Goal: Task Accomplishment & Management: Manage account settings

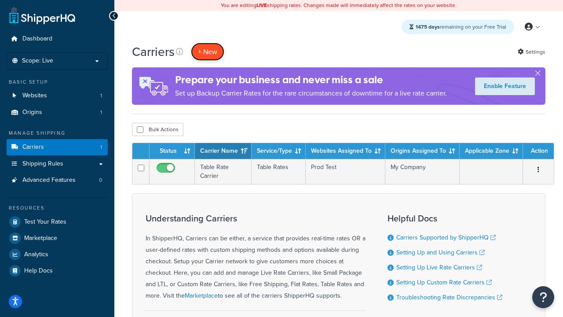
click at [208, 51] on button "+ New" at bounding box center [207, 52] width 33 height 18
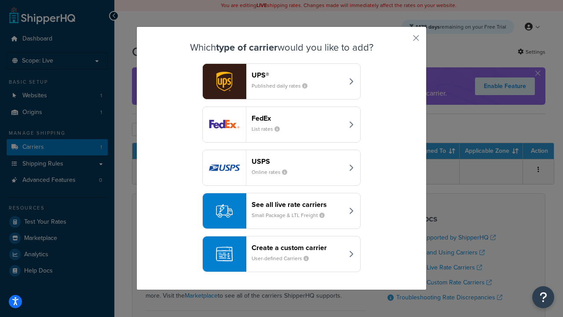
click at [297, 118] on header "FedEx" at bounding box center [298, 118] width 92 height 8
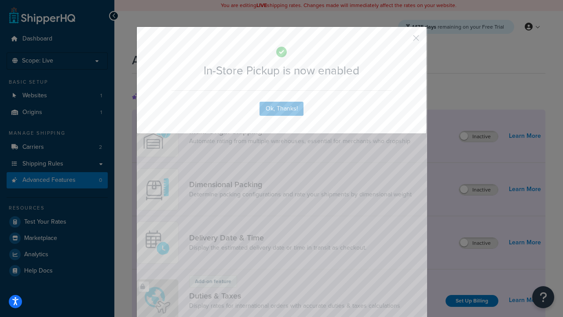
scroll to position [285, 0]
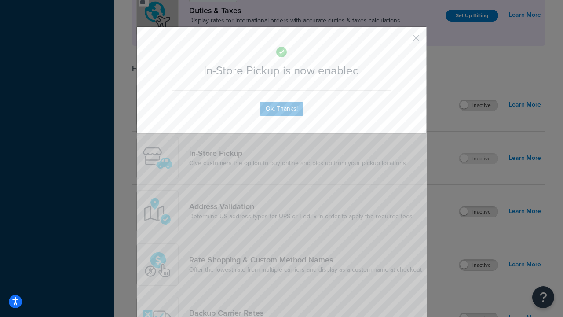
click at [403, 41] on button "button" at bounding box center [403, 41] width 2 height 2
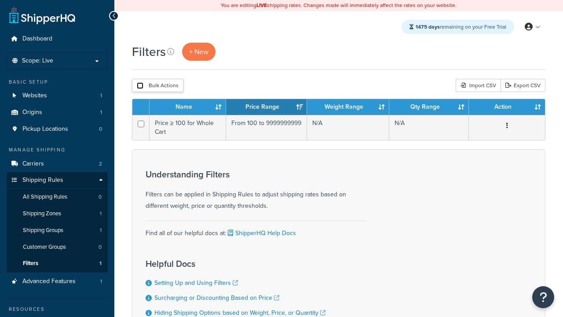
click at [140, 85] on input "checkbox" at bounding box center [140, 85] width 7 height 7
checkbox input "true"
click at [0, 0] on button "Delete" at bounding box center [0, 0] width 0 height 0
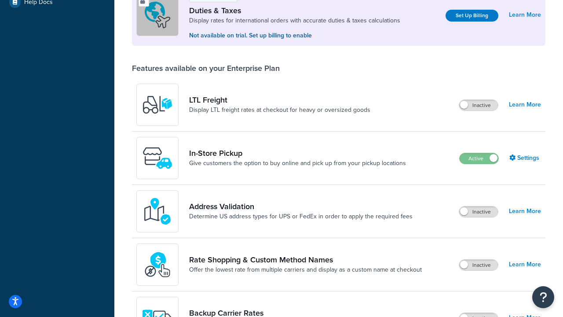
scroll to position [268, 0]
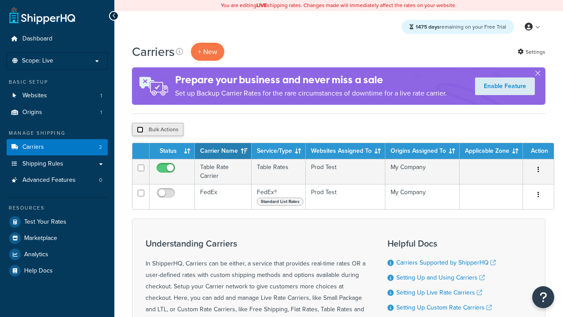
click at [140, 129] on input "checkbox" at bounding box center [140, 129] width 7 height 7
checkbox input "true"
click at [0, 0] on button "Delete" at bounding box center [0, 0] width 0 height 0
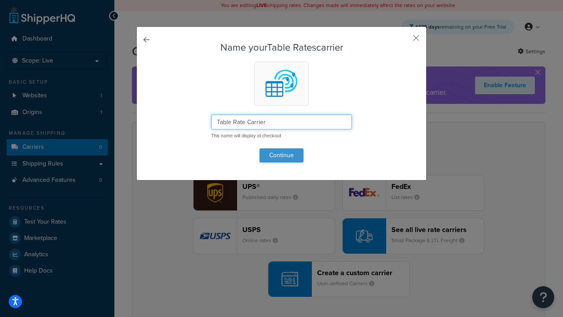
type input "Table Rate Carrier"
click at [282, 155] on button "Continue" at bounding box center [282, 155] width 44 height 14
click at [403, 41] on button "button" at bounding box center [403, 41] width 2 height 2
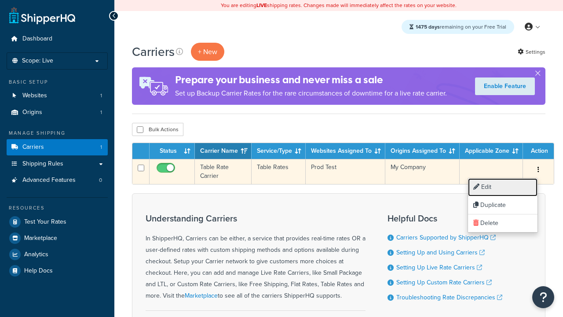
click at [503, 187] on link "Edit" at bounding box center [503, 187] width 70 height 18
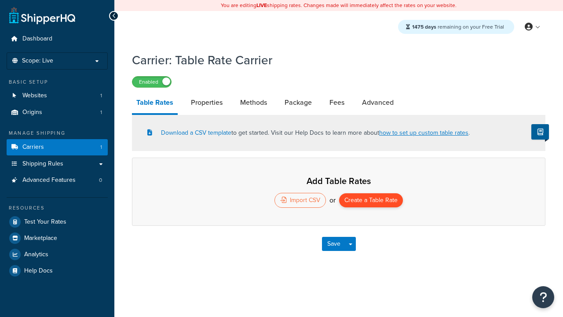
click at [371, 200] on button "Create a Table Rate" at bounding box center [371, 200] width 64 height 14
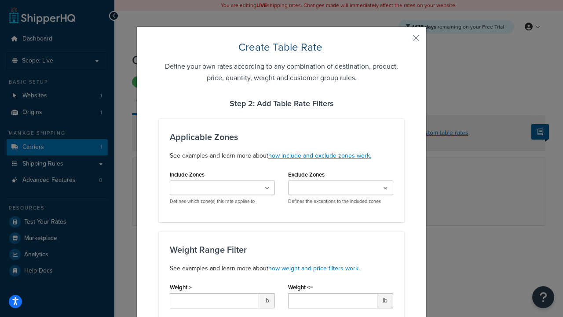
type input "10"
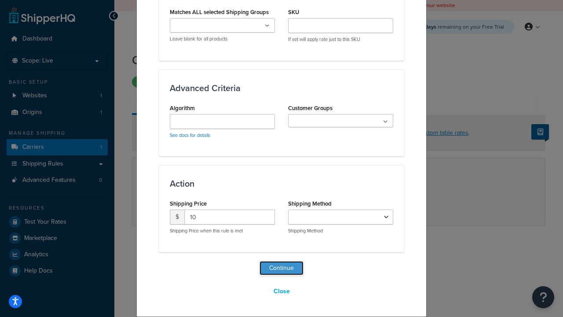
select select "183585"
select select "25"
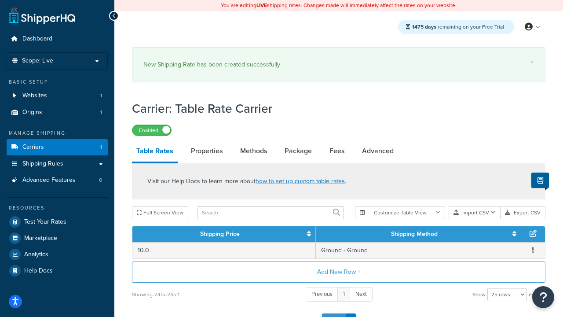
click at [334, 313] on button "Save" at bounding box center [334, 320] width 24 height 14
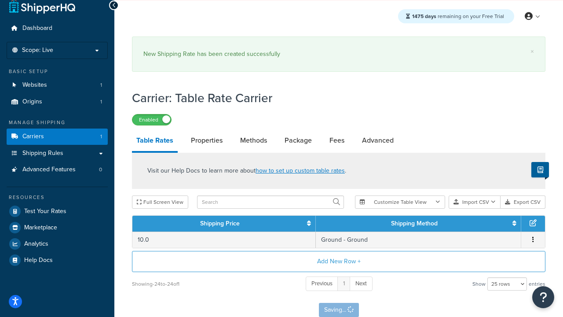
scroll to position [0, 0]
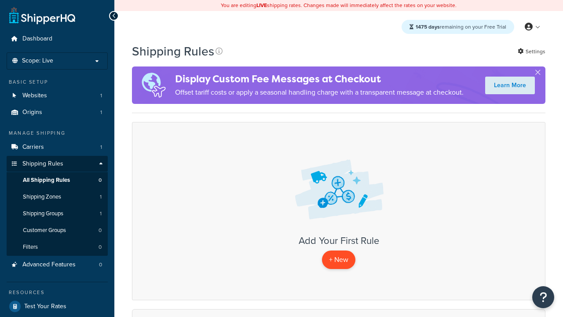
click at [339, 260] on p "+ New" at bounding box center [338, 259] width 33 height 18
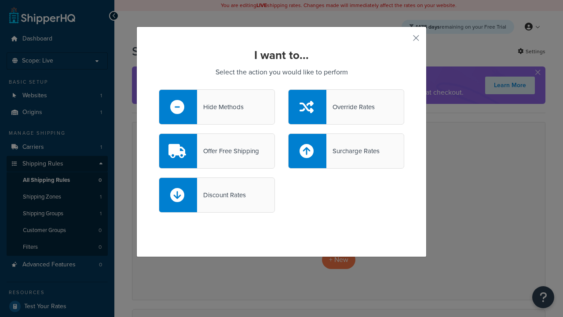
click at [346, 106] on div "Override Rates" at bounding box center [350, 107] width 48 height 12
click at [0, 0] on input "Override Rates" at bounding box center [0, 0] width 0 height 0
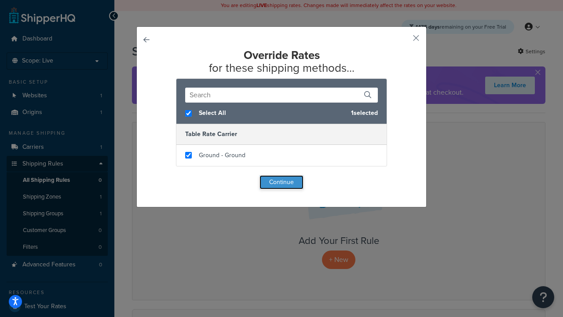
click at [282, 182] on button "Continue" at bounding box center [282, 182] width 44 height 14
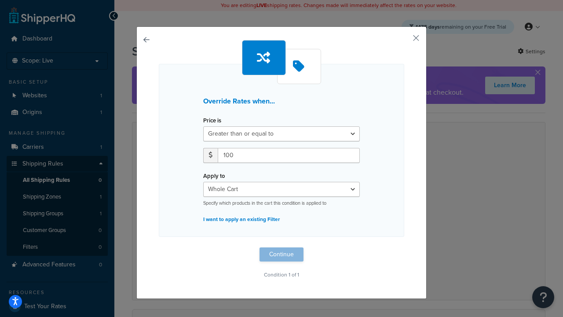
type input "100"
click at [282, 254] on button "Continue" at bounding box center [282, 254] width 44 height 14
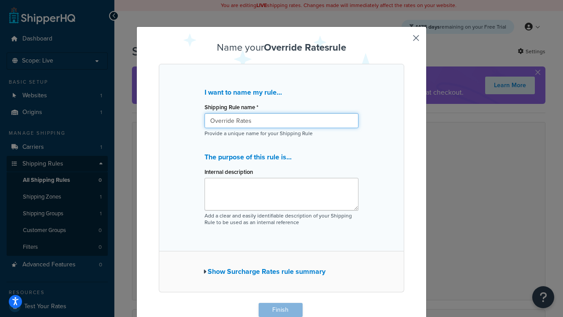
type input "Override Rates"
click at [280, 310] on button "Finish" at bounding box center [281, 310] width 44 height 14
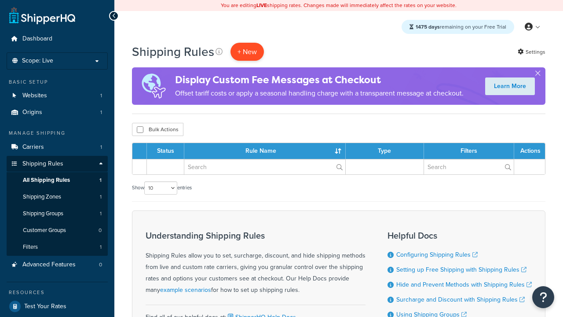
click at [247, 51] on p "+ New" at bounding box center [247, 52] width 33 height 18
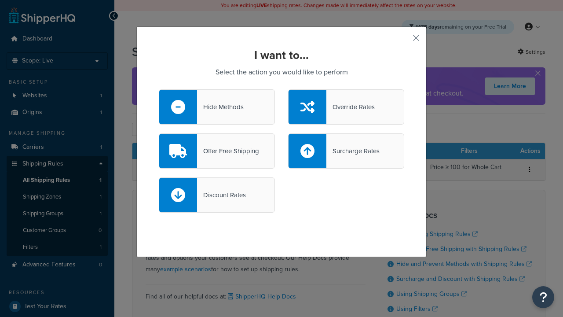
click at [217, 150] on div "Offer Free Shipping" at bounding box center [228, 151] width 62 height 12
click at [0, 0] on input "Offer Free Shipping" at bounding box center [0, 0] width 0 height 0
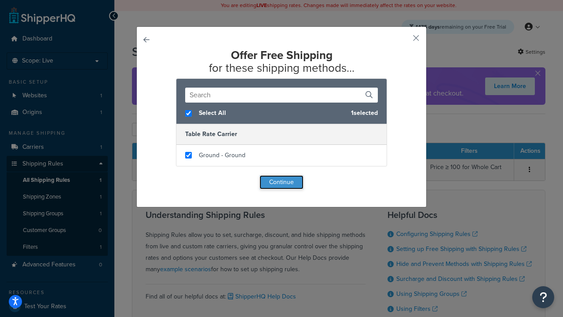
click at [282, 182] on button "Continue" at bounding box center [282, 182] width 44 height 14
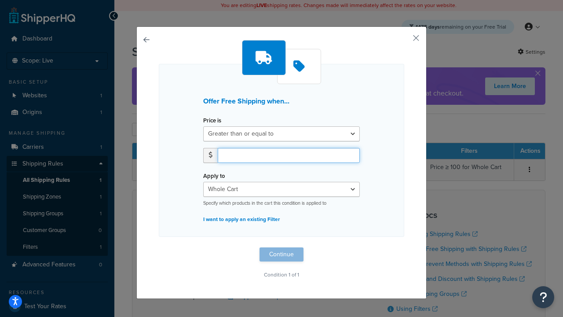
click at [289, 155] on input "number" at bounding box center [289, 155] width 142 height 15
type input "50"
click at [282, 254] on button "Continue" at bounding box center [282, 254] width 44 height 14
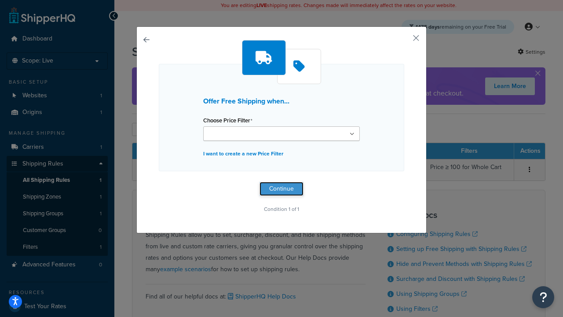
click at [282, 188] on button "Continue" at bounding box center [282, 189] width 44 height 14
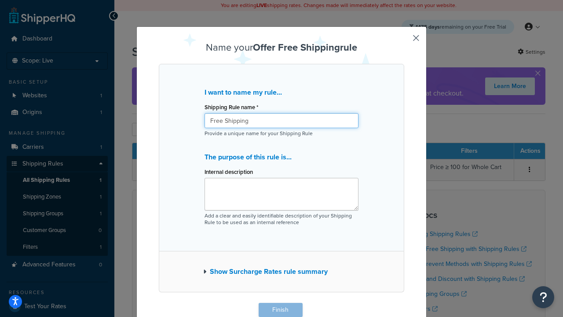
type input "Free Shipping"
click at [280, 310] on button "Finish" at bounding box center [281, 310] width 44 height 14
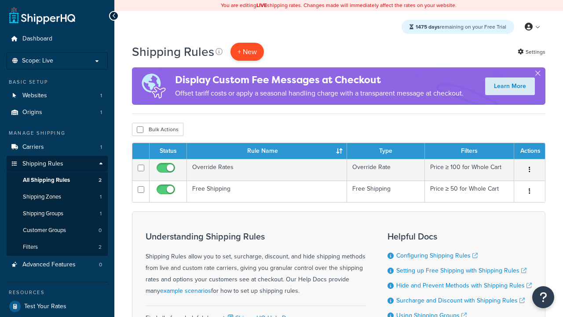
click at [247, 51] on p "+ New" at bounding box center [247, 52] width 33 height 18
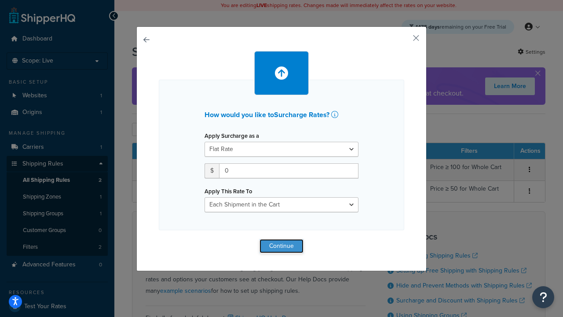
click at [282, 246] on button "Continue" at bounding box center [282, 246] width 44 height 14
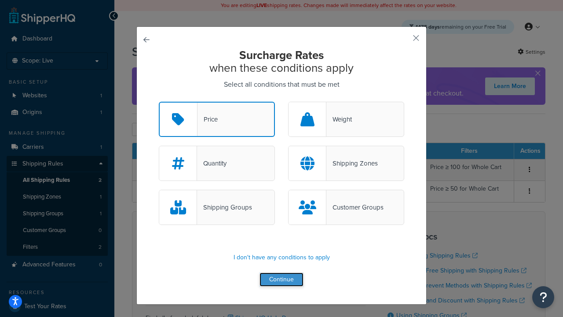
click at [282, 279] on button "Continue" at bounding box center [282, 279] width 44 height 14
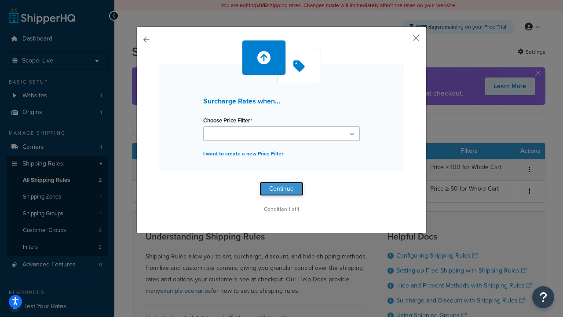
click at [282, 188] on button "Continue" at bounding box center [282, 189] width 44 height 14
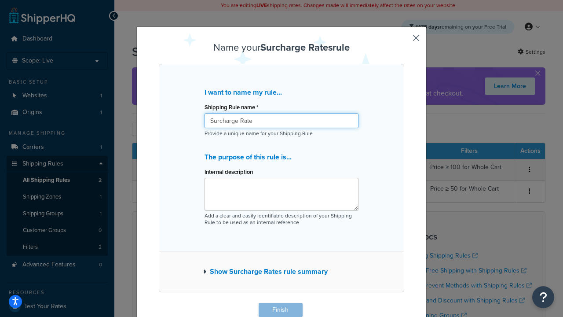
type input "Surcharge Rate"
click at [280, 310] on button "Finish" at bounding box center [281, 310] width 44 height 14
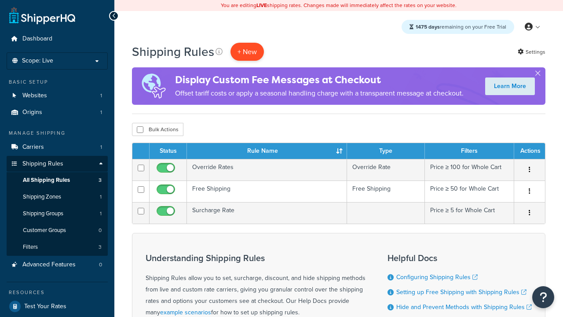
click at [247, 51] on p "+ New" at bounding box center [247, 52] width 33 height 18
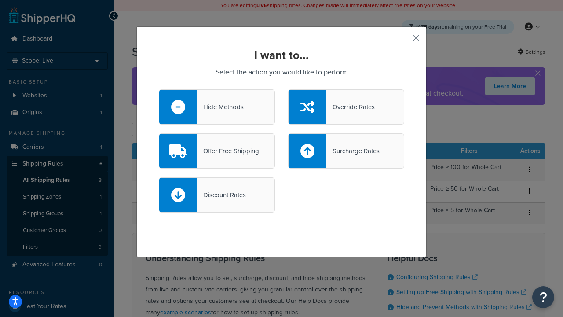
click at [217, 194] on div "Discount Rates" at bounding box center [221, 195] width 49 height 12
click at [0, 0] on input "Discount Rates" at bounding box center [0, 0] width 0 height 0
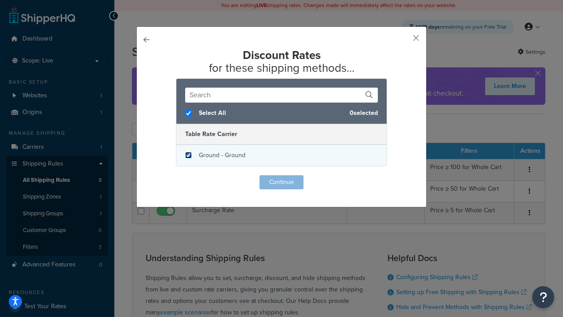
click at [188, 155] on input "checkbox" at bounding box center [188, 155] width 7 height 7
checkbox input "true"
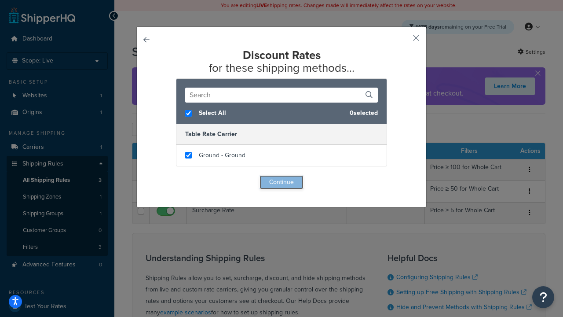
click at [282, 182] on button "Continue" at bounding box center [282, 182] width 44 height 14
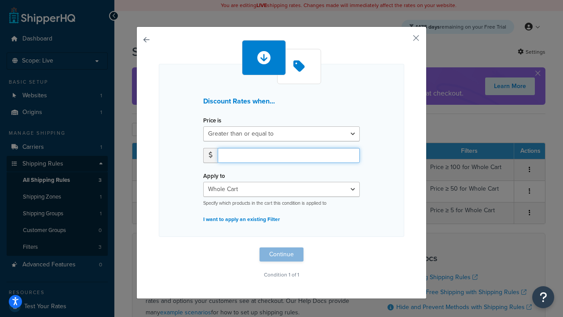
click at [289, 155] on input "number" at bounding box center [289, 155] width 142 height 15
type input "5"
click at [282, 254] on button "Continue" at bounding box center [282, 254] width 44 height 14
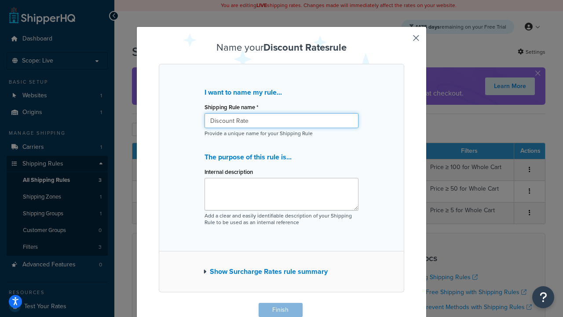
type input "Discount Rate"
click at [280, 310] on button "Finish" at bounding box center [281, 310] width 44 height 14
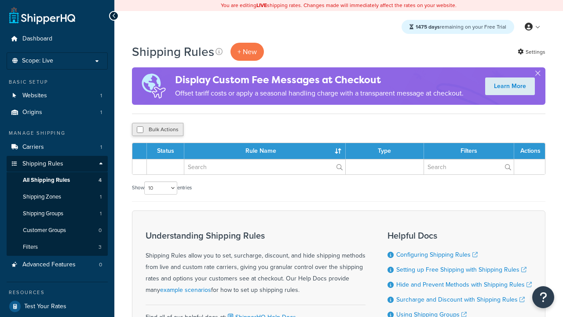
click at [158, 129] on button "Bulk Actions" at bounding box center [157, 129] width 51 height 13
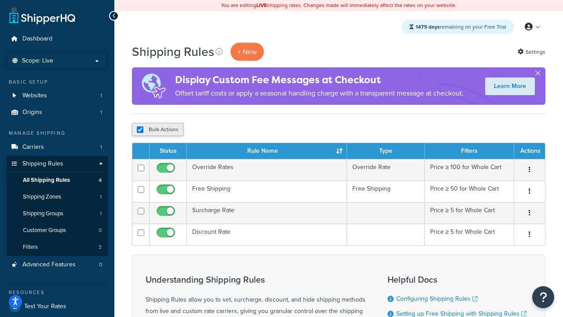
click at [158, 129] on button "Bulk Actions" at bounding box center [157, 129] width 51 height 13
checkbox input "true"
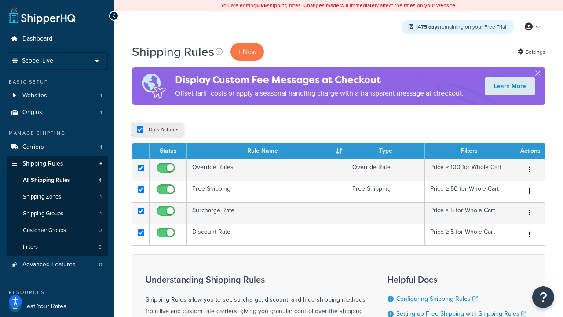
checkbox input "true"
click at [0, 0] on button "Delete" at bounding box center [0, 0] width 0 height 0
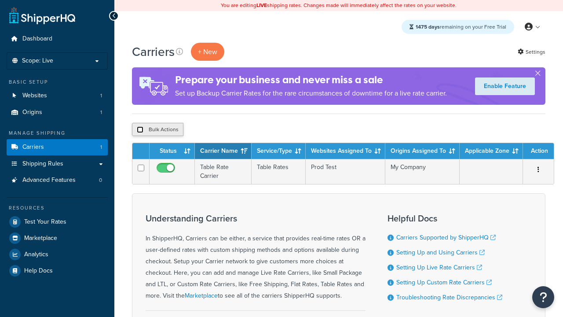
click at [140, 129] on input "checkbox" at bounding box center [140, 129] width 7 height 7
checkbox input "true"
click at [0, 0] on button "Delete" at bounding box center [0, 0] width 0 height 0
